Goal: Task Accomplishment & Management: Use online tool/utility

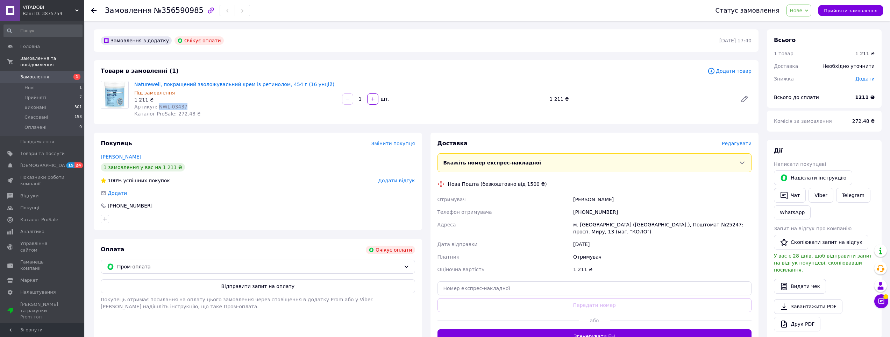
drag, startPoint x: 186, startPoint y: 105, endPoint x: 156, endPoint y: 106, distance: 29.4
click at [156, 106] on div "Артикул: NWL-03437" at bounding box center [235, 106] width 202 height 7
copy span "NWL-03437"
click at [49, 193] on span "Відгуки" at bounding box center [42, 196] width 44 height 6
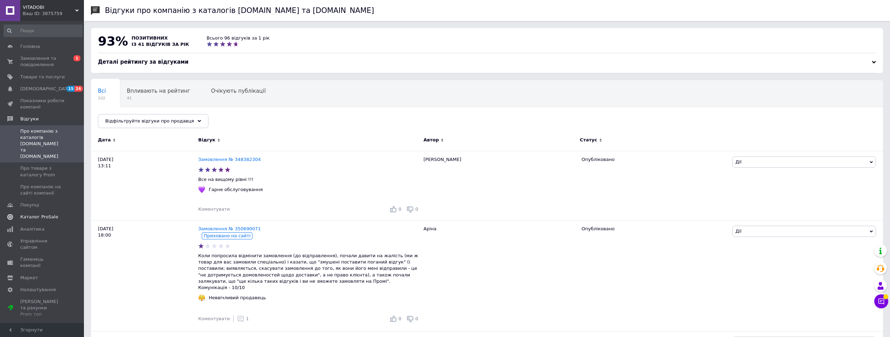
click at [37, 214] on span "Каталог ProSale" at bounding box center [39, 217] width 38 height 6
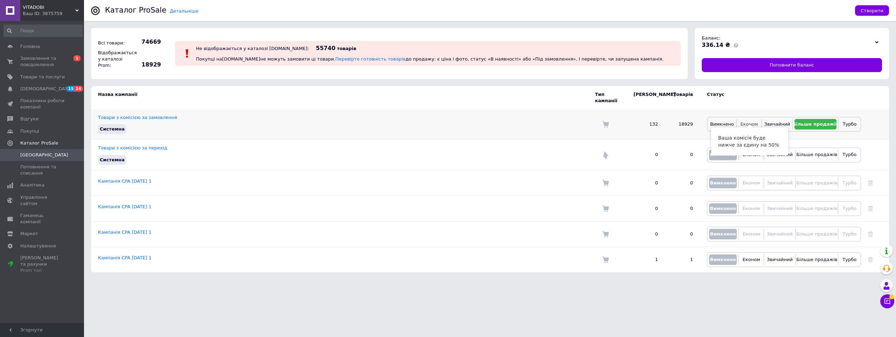
click at [752, 121] on span "Економ" at bounding box center [748, 123] width 17 height 5
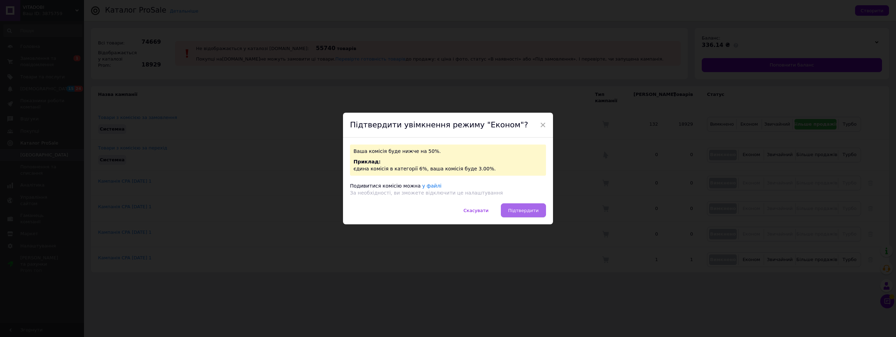
click at [525, 210] on span "Підтвердити" at bounding box center [523, 210] width 30 height 5
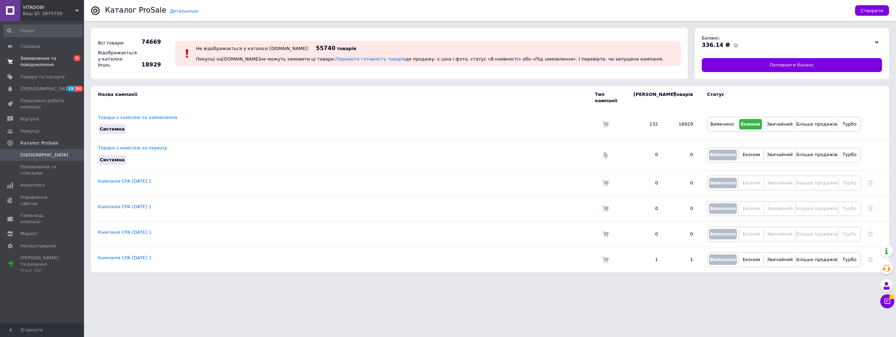
click at [45, 62] on span "Замовлення та повідомлення" at bounding box center [42, 61] width 44 height 13
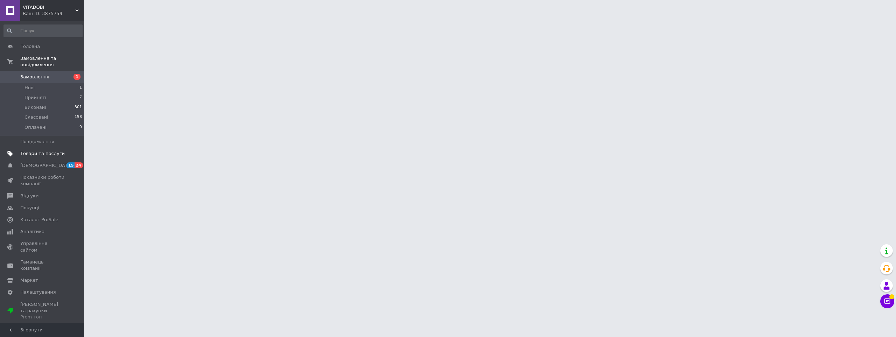
click at [41, 150] on link "Товари та послуги" at bounding box center [43, 154] width 86 height 12
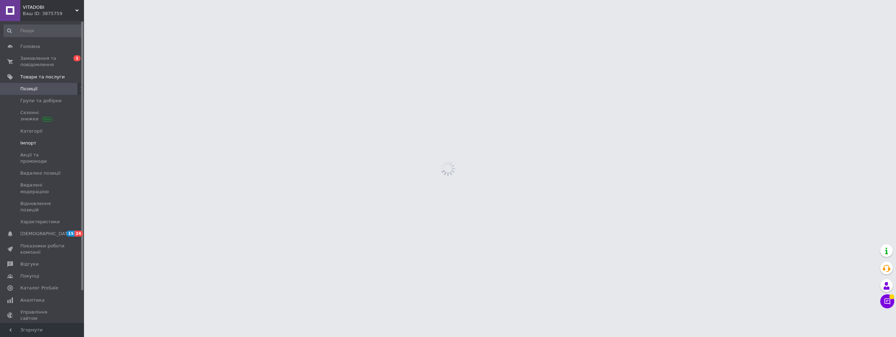
click at [41, 144] on span "Імпорт" at bounding box center [42, 143] width 44 height 6
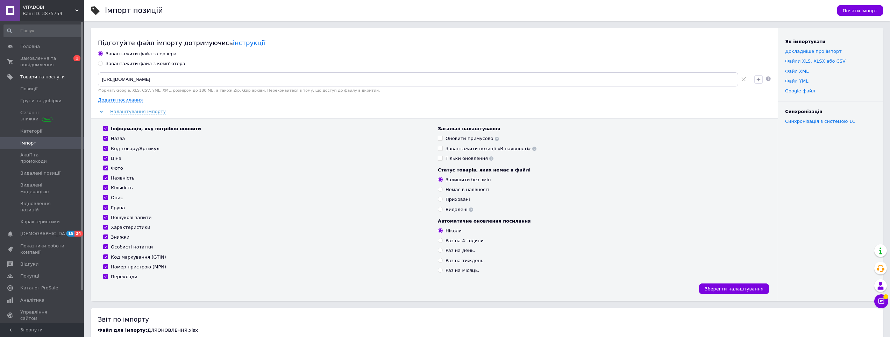
click at [102, 65] on label "Завантажити файл з комп'ютера" at bounding box center [141, 64] width 87 height 6
click at [102, 65] on input "Завантажити файл з комп'ютера" at bounding box center [100, 63] width 5 height 5
radio input "true"
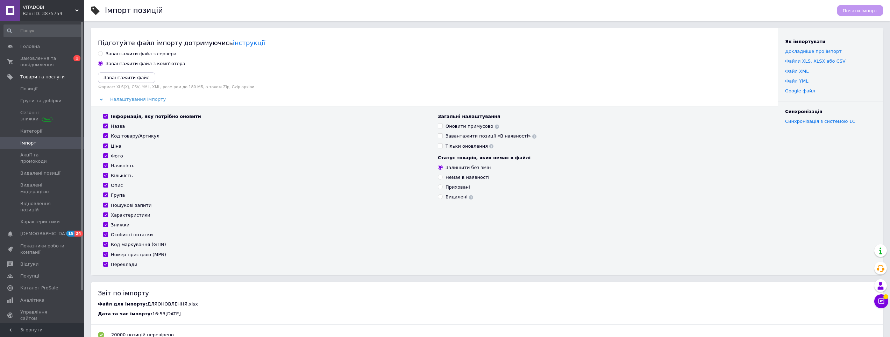
click at [106, 114] on input "Інформація, яку потрібно оновити" at bounding box center [105, 116] width 5 height 5
checkbox input "false"
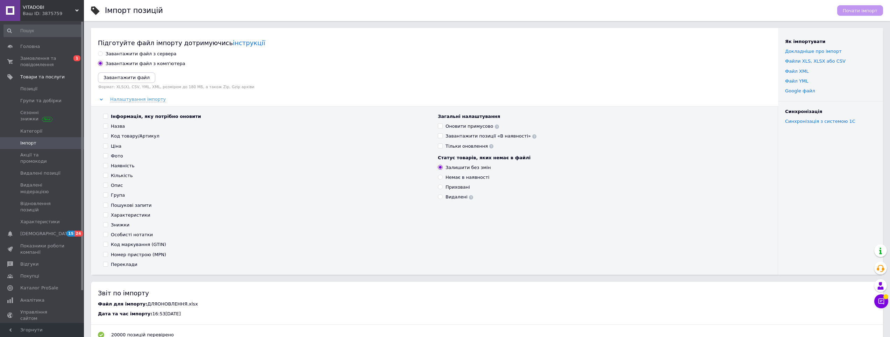
checkbox input "false"
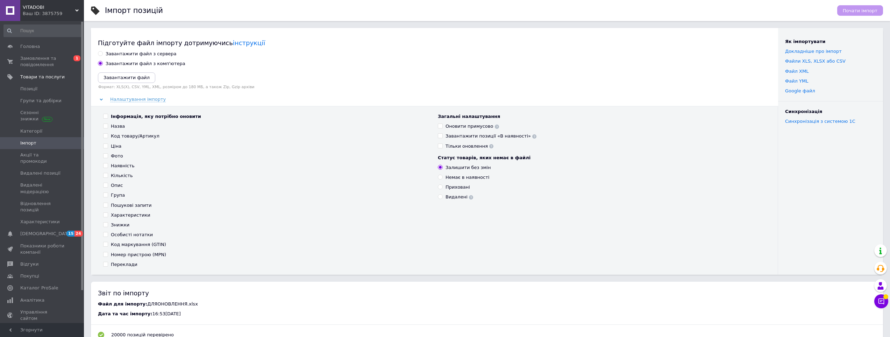
checkbox input "false"
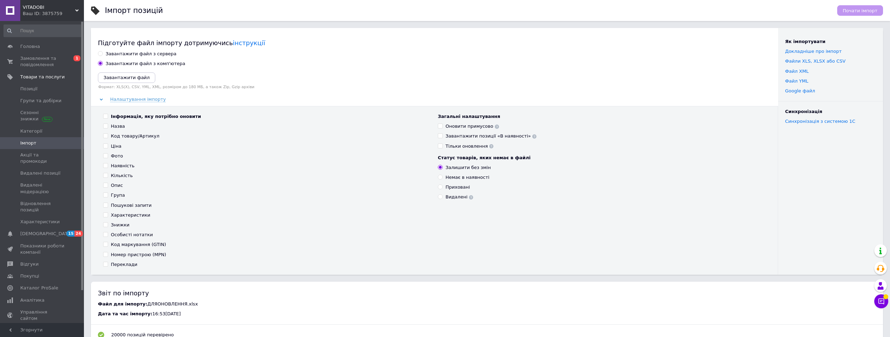
checkbox input "false"
click at [105, 157] on input "Фото" at bounding box center [105, 155] width 5 height 5
checkbox input "true"
click at [103, 146] on input "Ціна" at bounding box center [105, 145] width 5 height 5
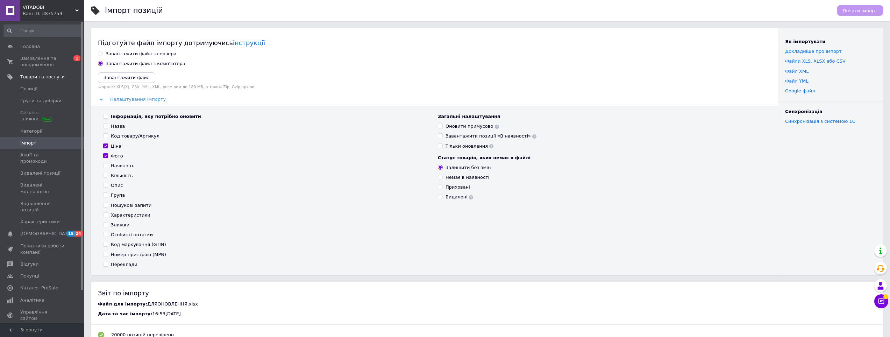
checkbox input "true"
click at [108, 152] on div "Інформація, яку потрібно оновити Назва Код товару/Артикул Ціна Фото Наявність К…" at bounding box center [267, 190] width 335 height 154
click at [105, 155] on input "Фото" at bounding box center [105, 155] width 5 height 5
checkbox input "false"
click at [105, 167] on input "Наявність" at bounding box center [105, 165] width 5 height 5
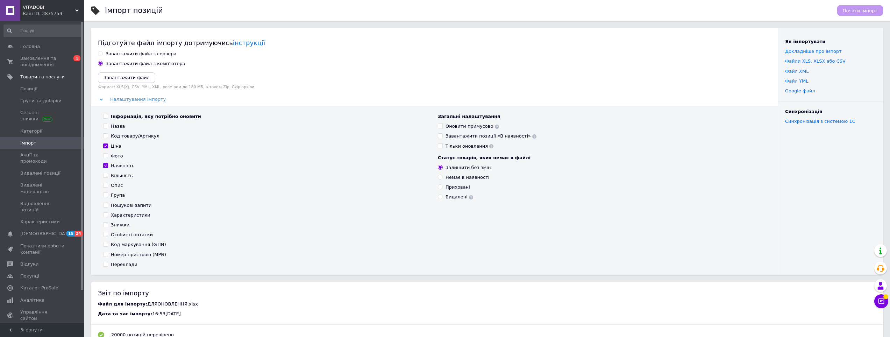
checkbox input "true"
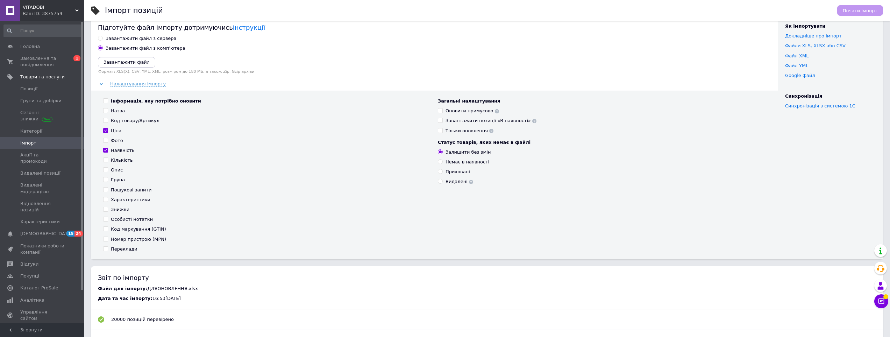
scroll to position [140, 0]
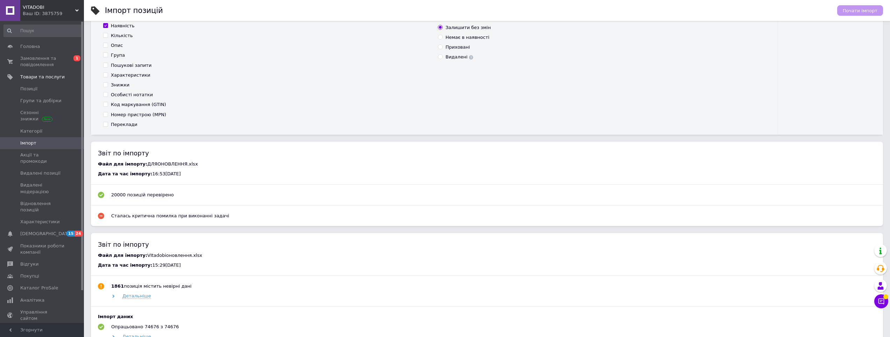
click at [133, 209] on div "20000 позицій перевірено Сталась критична помилка при виконанні задачі" at bounding box center [487, 205] width 778 height 27
click at [164, 216] on div "Сталась критична помилка при виконанні задачі" at bounding box center [170, 216] width 118 height 6
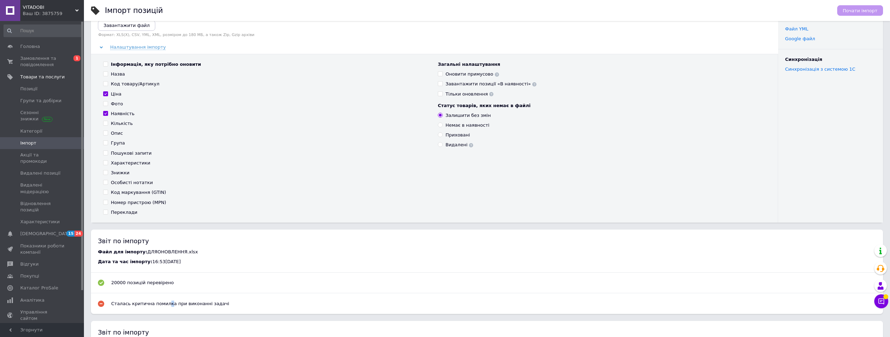
scroll to position [0, 0]
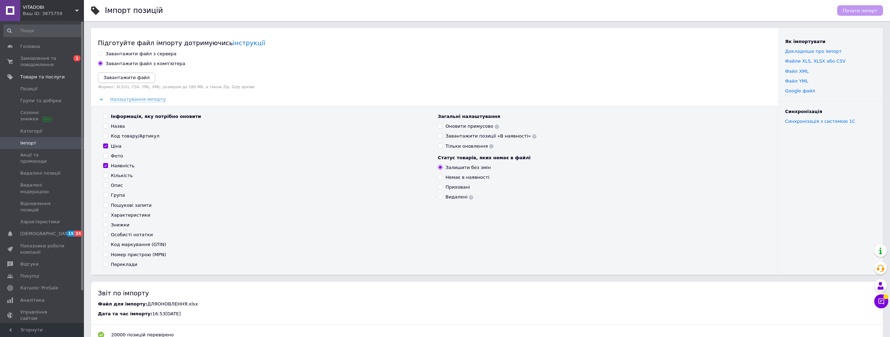
click at [134, 79] on icon "Завантажити файл" at bounding box center [127, 77] width 46 height 5
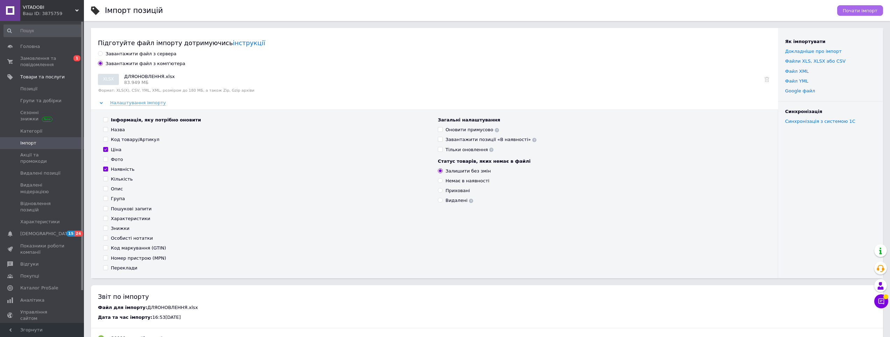
click at [866, 11] on span "Почати імпорт" at bounding box center [860, 10] width 35 height 5
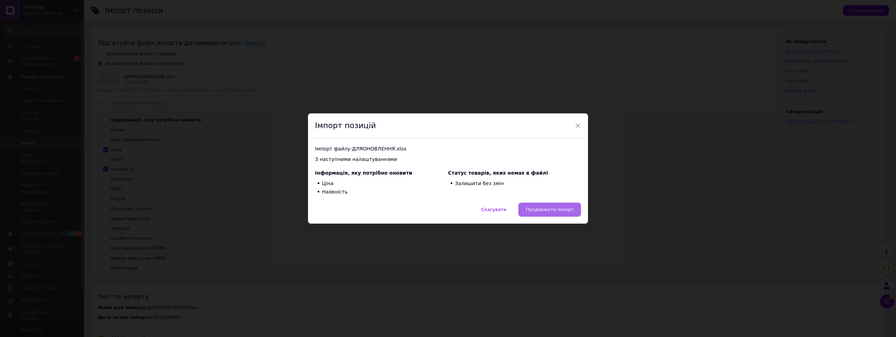
click at [562, 211] on span "Продовжити імпорт" at bounding box center [549, 209] width 48 height 5
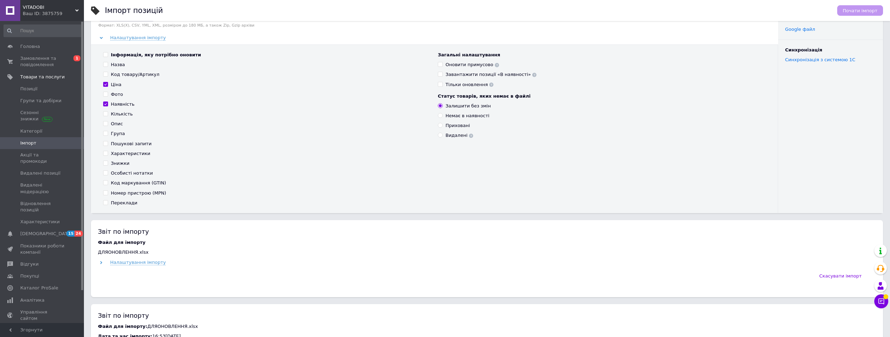
scroll to position [140, 0]
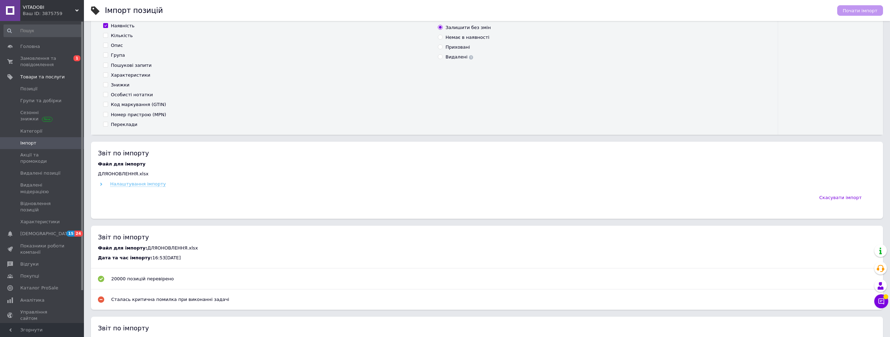
click at [101, 183] on icon at bounding box center [101, 184] width 3 height 3
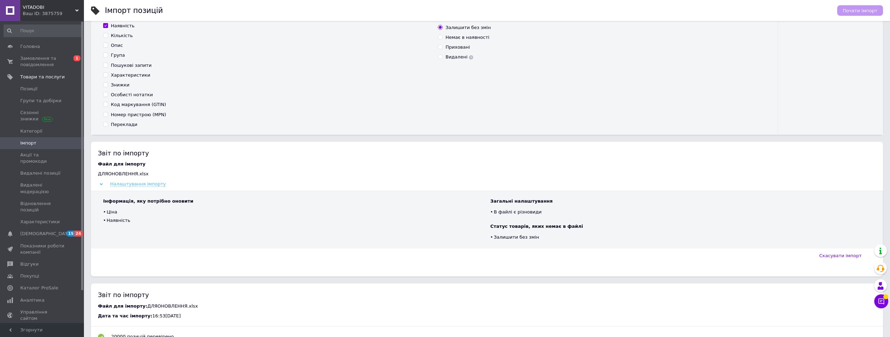
click at [101, 183] on icon at bounding box center [101, 184] width 3 height 3
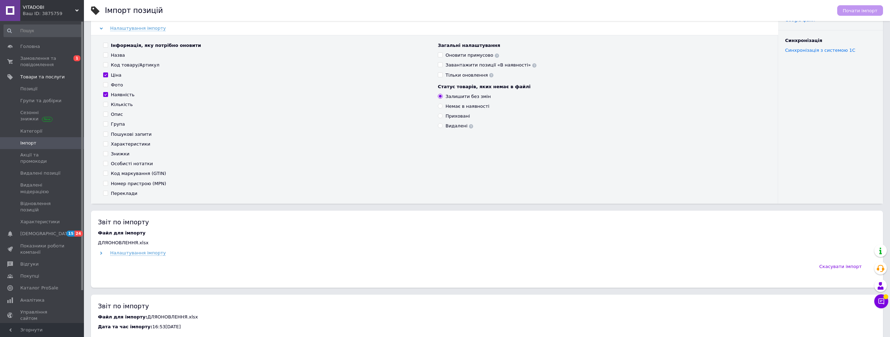
scroll to position [175, 0]
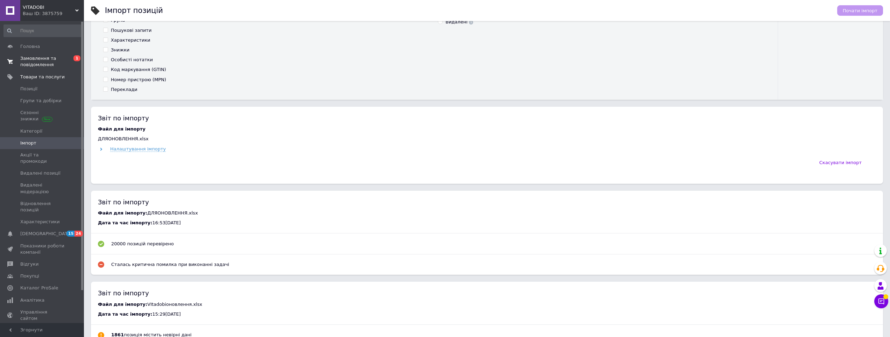
click at [51, 59] on span "Замовлення та повідомлення" at bounding box center [42, 61] width 44 height 13
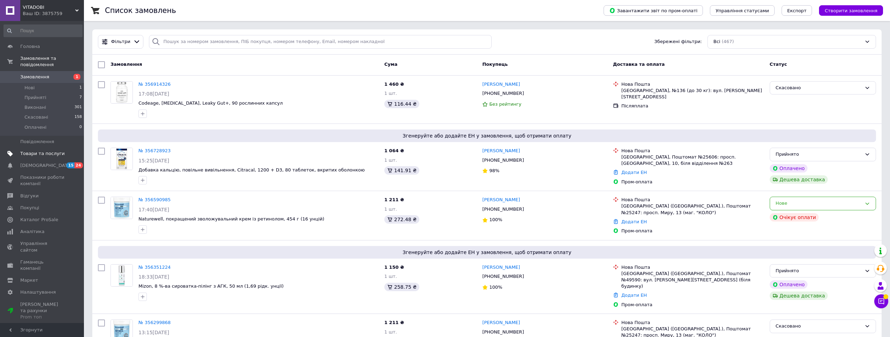
click at [42, 150] on link "Товари та послуги" at bounding box center [43, 154] width 86 height 12
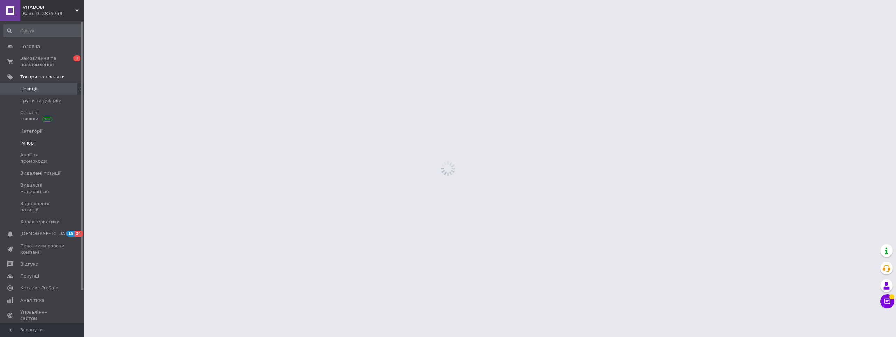
click at [42, 142] on span "Імпорт" at bounding box center [42, 143] width 44 height 6
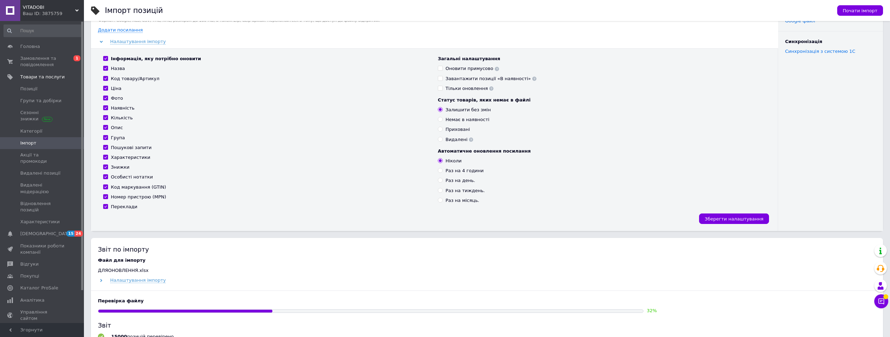
scroll to position [210, 0]
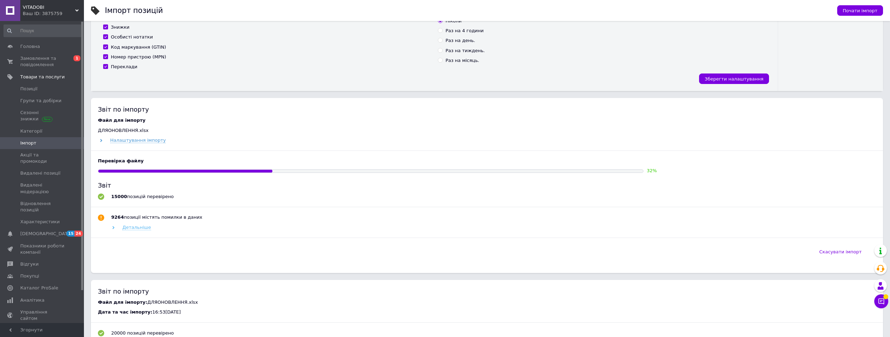
click at [114, 228] on use at bounding box center [114, 227] width 2 height 3
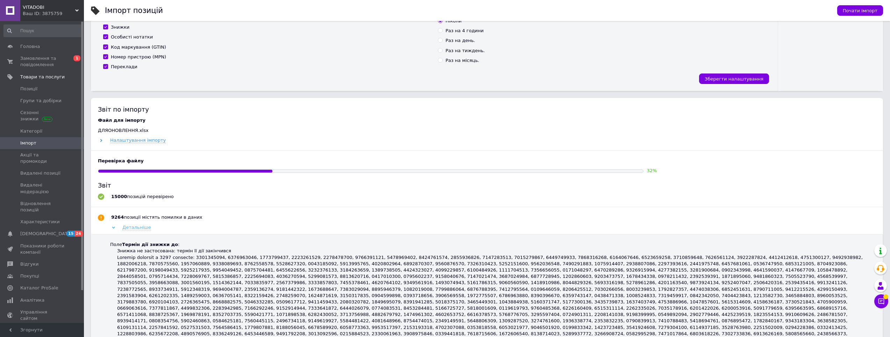
click at [114, 228] on use at bounding box center [113, 227] width 3 height 2
